Goal: Task Accomplishment & Management: Manage account settings

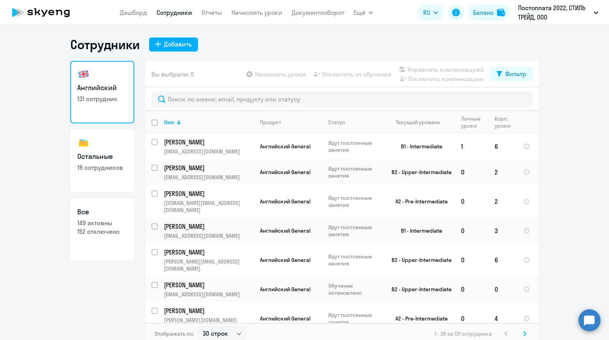
select select "30"
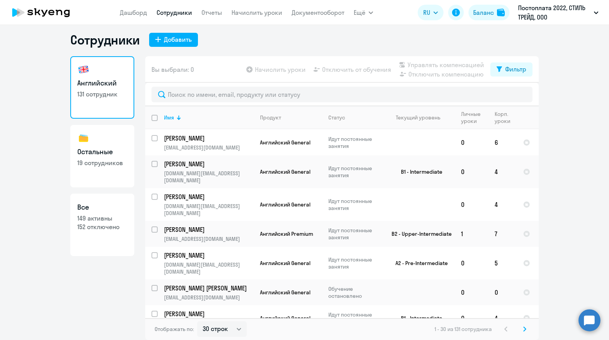
click at [592, 318] on circle at bounding box center [590, 320] width 22 height 22
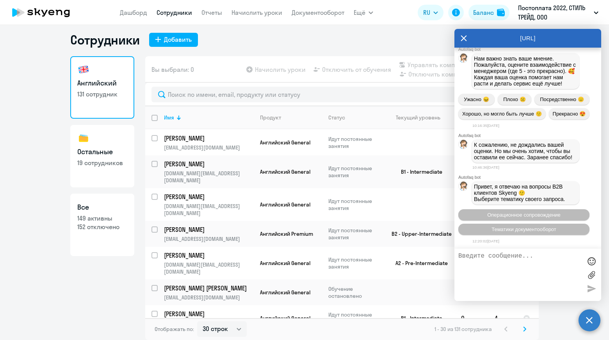
scroll to position [75251, 0]
drag, startPoint x: 523, startPoint y: 115, endPoint x: 505, endPoint y: 121, distance: 18.5
copy p "[PERSON_NAME]"
click at [461, 39] on icon at bounding box center [464, 38] width 6 height 19
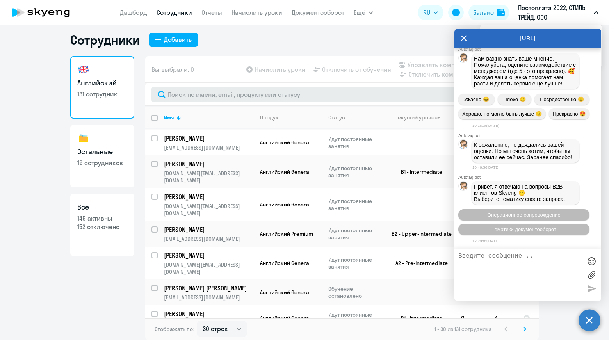
click at [462, 35] on div "Сотрудники Добавить" at bounding box center [304, 40] width 469 height 16
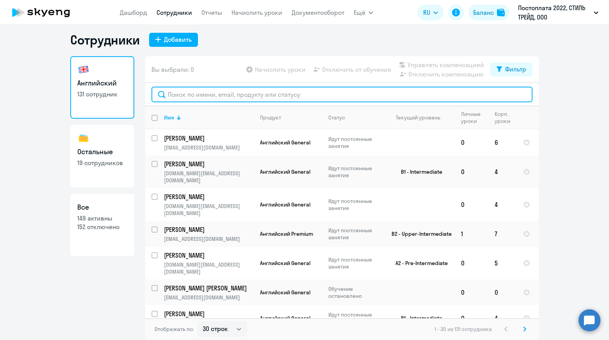
click at [283, 91] on input "text" at bounding box center [342, 95] width 381 height 16
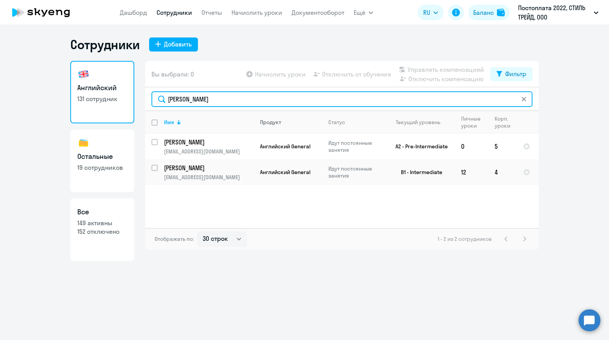
scroll to position [0, 0]
type input "[PERSON_NAME]"
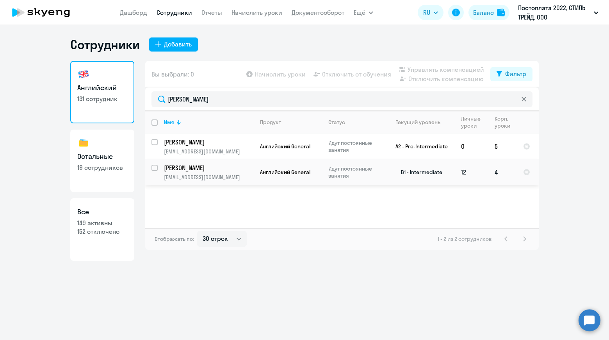
click at [156, 170] on input "select row 10372974" at bounding box center [160, 173] width 16 height 16
checkbox input "true"
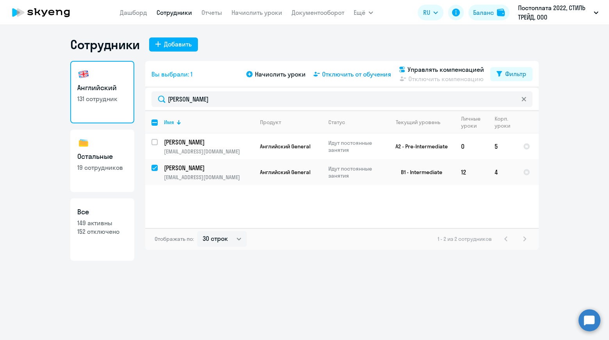
click at [353, 75] on span "Отключить от обучения" at bounding box center [356, 74] width 69 height 9
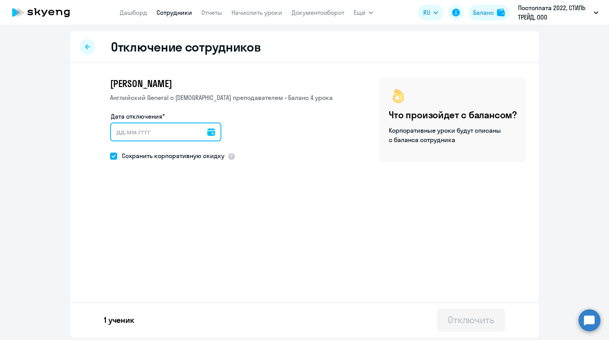
click at [203, 133] on input "Дата отключения*" at bounding box center [165, 132] width 111 height 19
click at [208, 133] on icon at bounding box center [211, 132] width 8 height 8
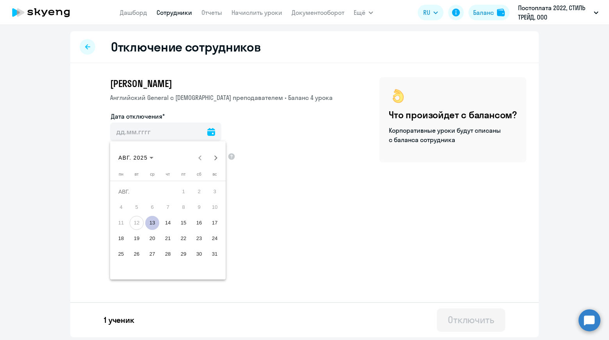
click at [154, 223] on span "13" at bounding box center [152, 223] width 14 height 14
type input "[DATE]"
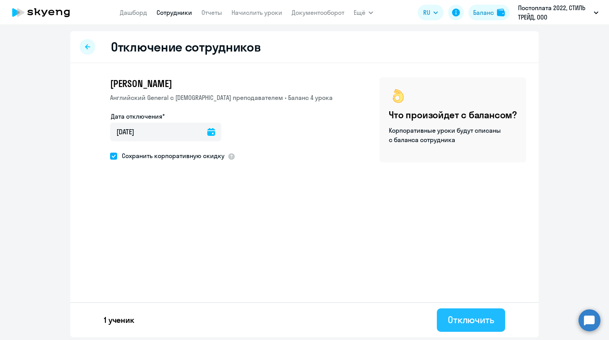
click at [465, 321] on div "Отключить" at bounding box center [471, 320] width 46 height 12
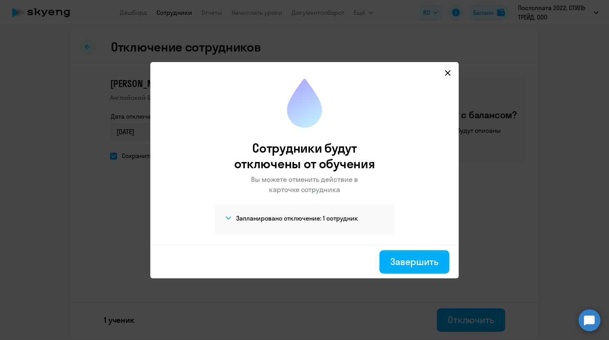
click at [447, 75] on icon at bounding box center [448, 73] width 6 height 6
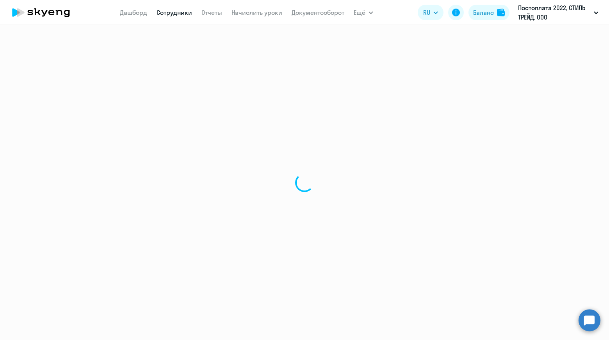
select select "30"
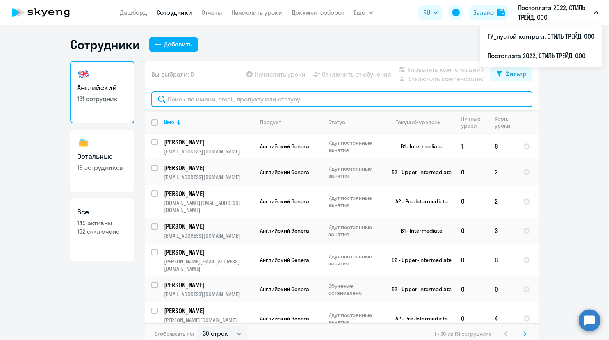
click at [238, 103] on input "text" at bounding box center [342, 99] width 381 height 16
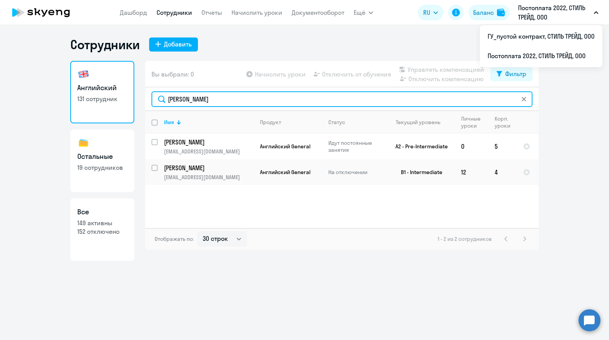
type input "[PERSON_NAME]"
